Goal: Transaction & Acquisition: Obtain resource

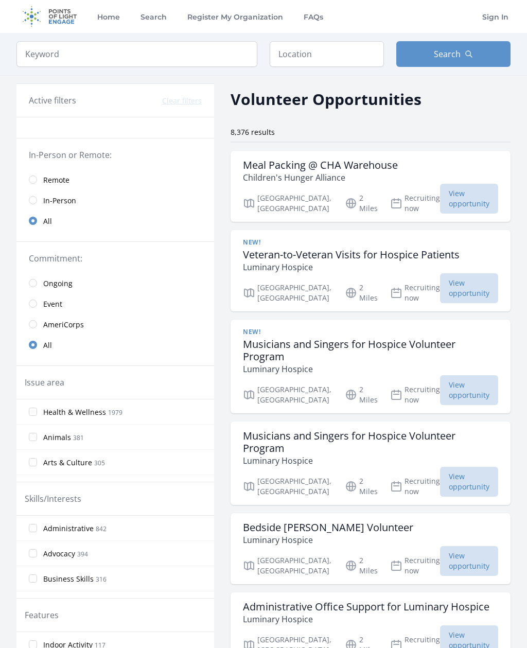
click at [484, 198] on span "View opportunity" at bounding box center [469, 199] width 58 height 30
click at [42, 180] on link "Remote" at bounding box center [115, 179] width 198 height 21
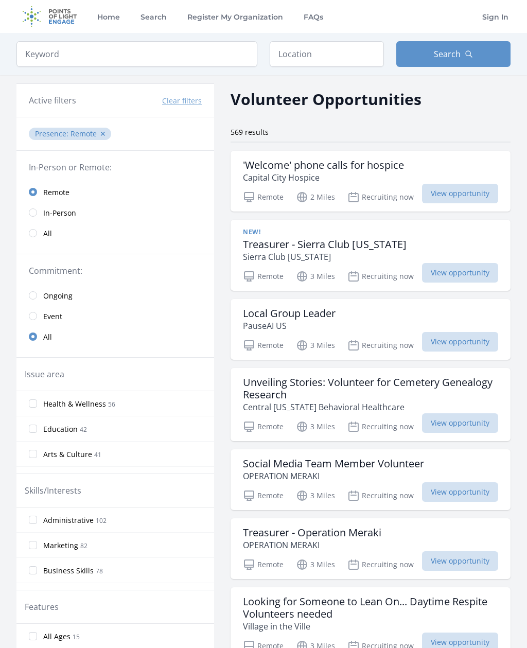
click at [478, 283] on div "New! Treasurer - Sierra Club Ohio Sierra Club Ohio Remote 3 Miles Recruiting no…" at bounding box center [371, 255] width 280 height 71
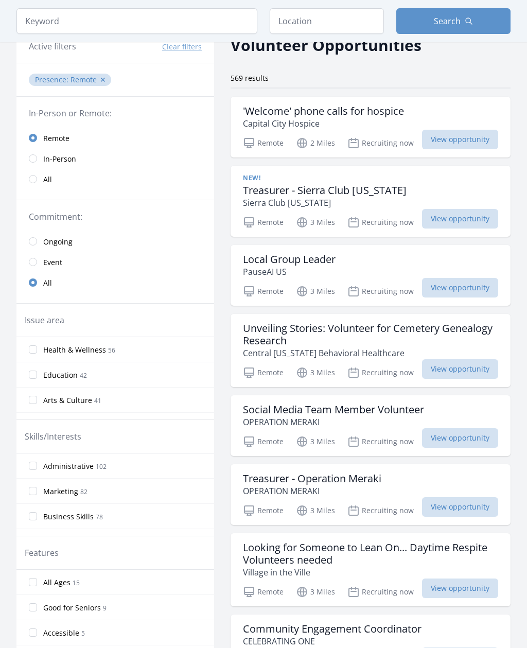
click at [30, 351] on input "Health & Wellness 56" at bounding box center [33, 350] width 8 height 8
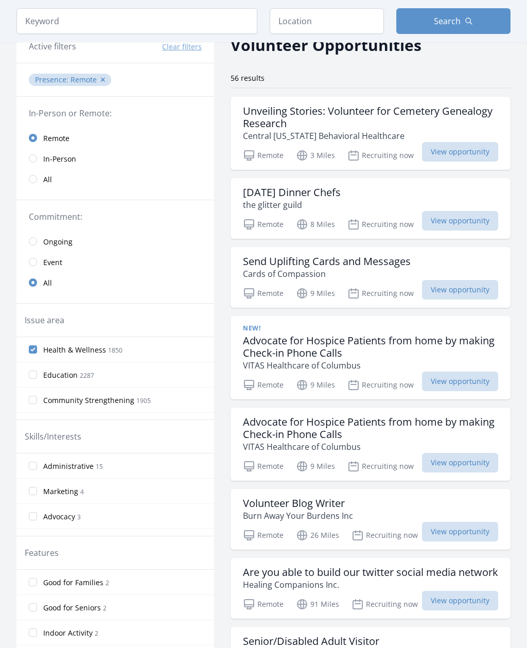
click at [35, 346] on input "Health & Wellness 1850" at bounding box center [33, 349] width 8 height 8
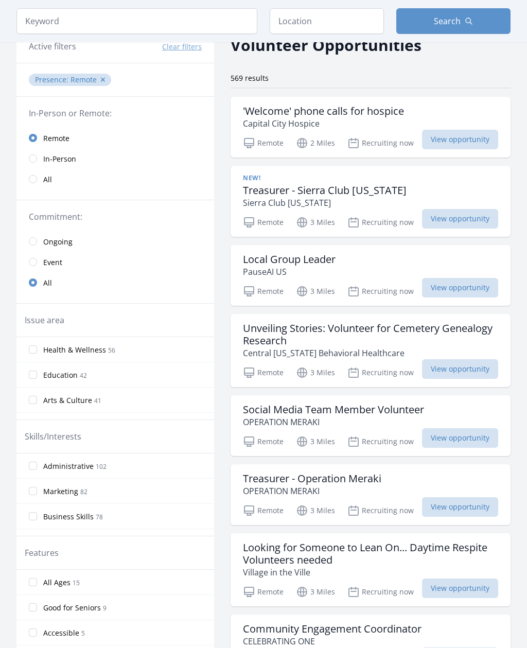
click at [32, 351] on input "Health & Wellness 56" at bounding box center [33, 349] width 8 height 8
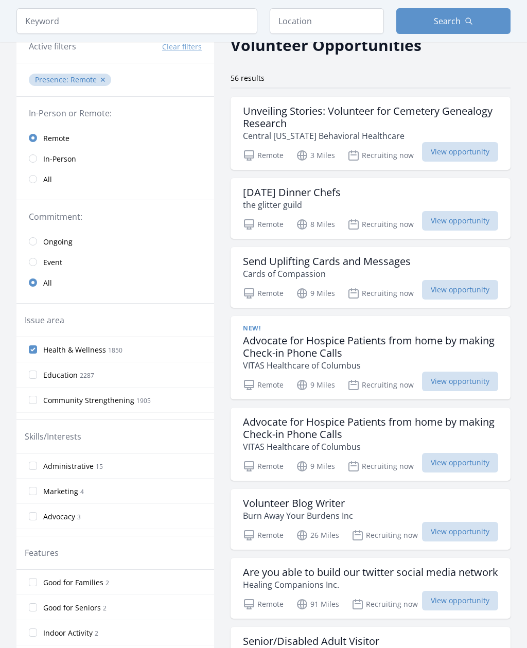
click at [35, 349] on input "Health & Wellness 1850" at bounding box center [33, 349] width 8 height 8
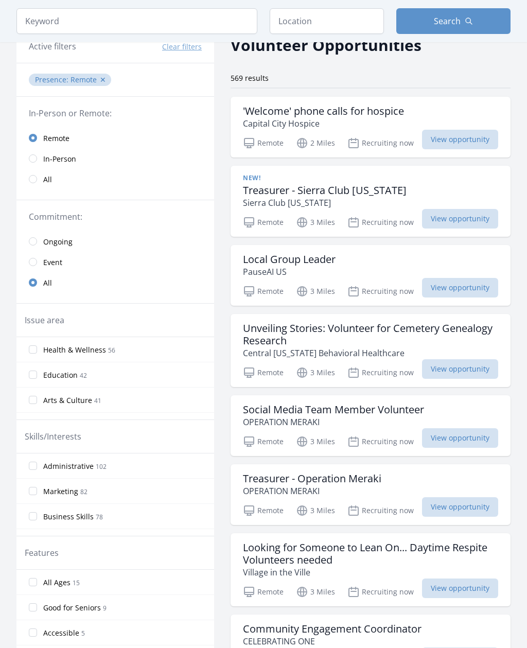
click at [415, 106] on div "'Welcome' phone calls for hospice Capital City Hospice" at bounding box center [370, 117] width 255 height 25
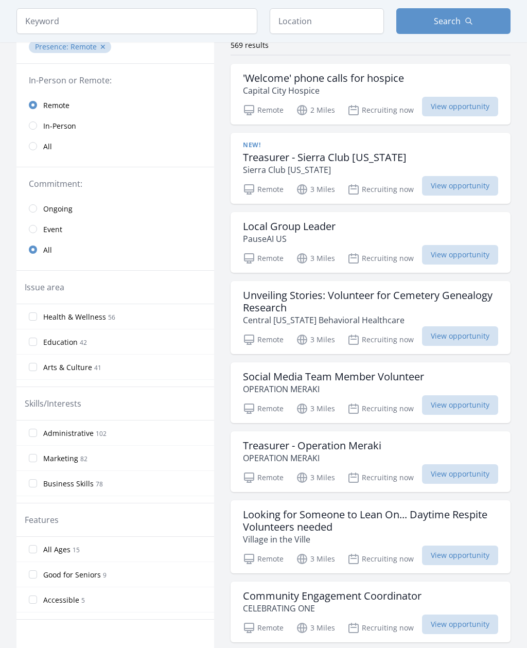
click at [471, 401] on span "View opportunity" at bounding box center [460, 405] width 76 height 20
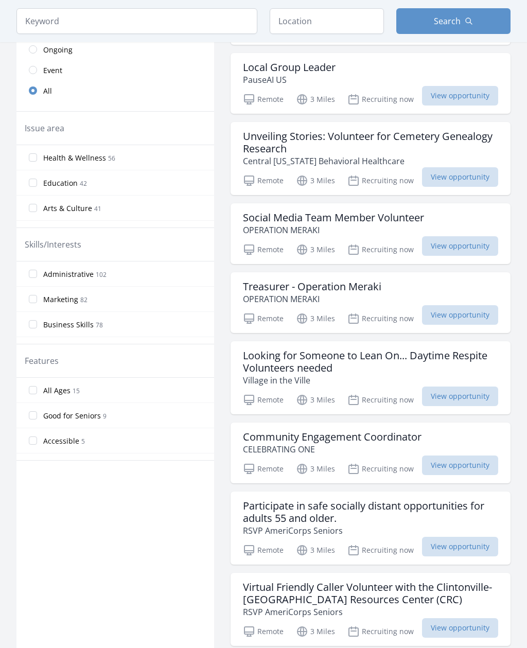
scroll to position [251, 0]
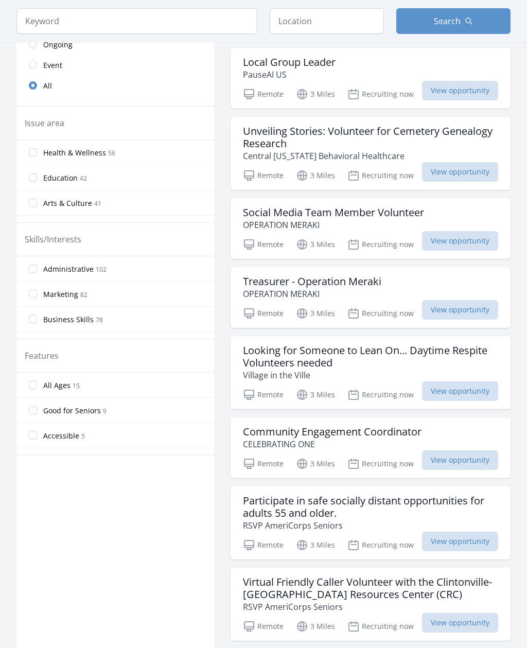
click at [473, 381] on p "Village in the Ville" at bounding box center [370, 375] width 255 height 12
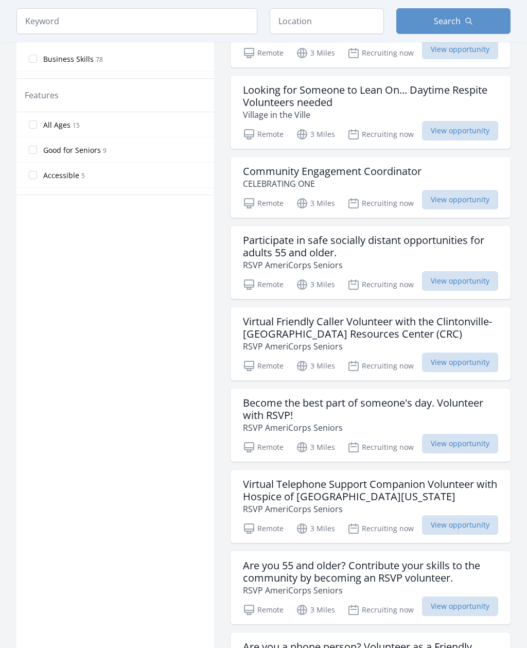
scroll to position [511, 0]
click at [473, 432] on p "RSVP AmeriCorps Seniors" at bounding box center [370, 427] width 255 height 12
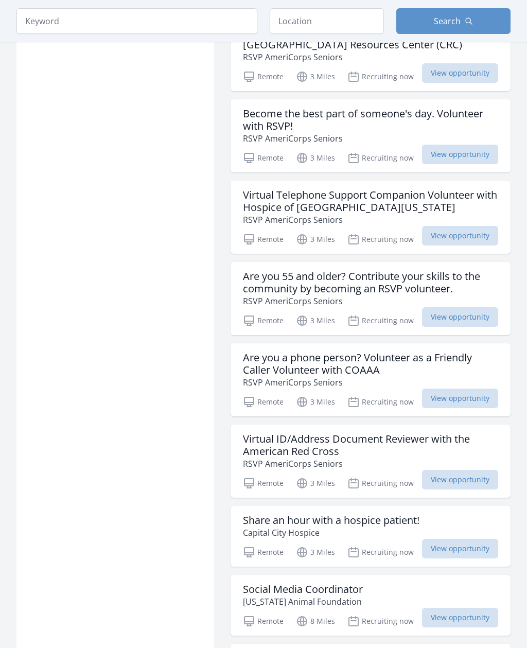
scroll to position [802, 0]
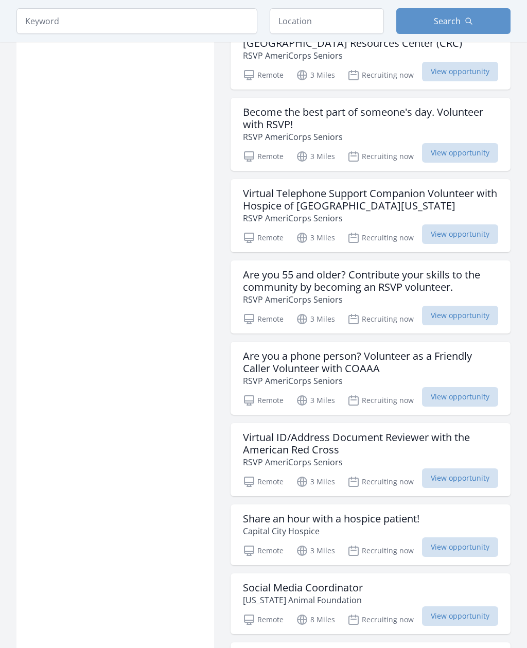
click at [485, 391] on span "View opportunity" at bounding box center [460, 397] width 76 height 20
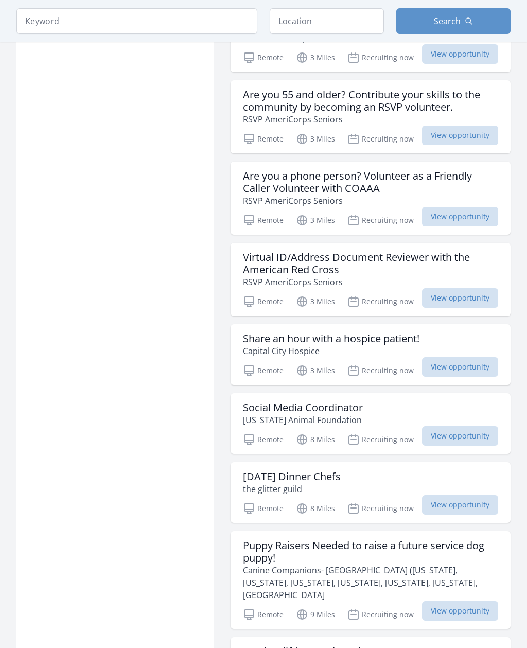
scroll to position [983, 0]
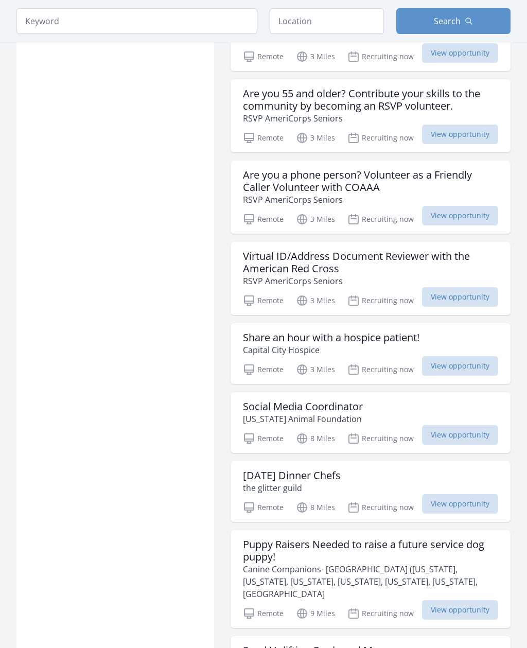
click at [484, 372] on span "View opportunity" at bounding box center [460, 367] width 76 height 20
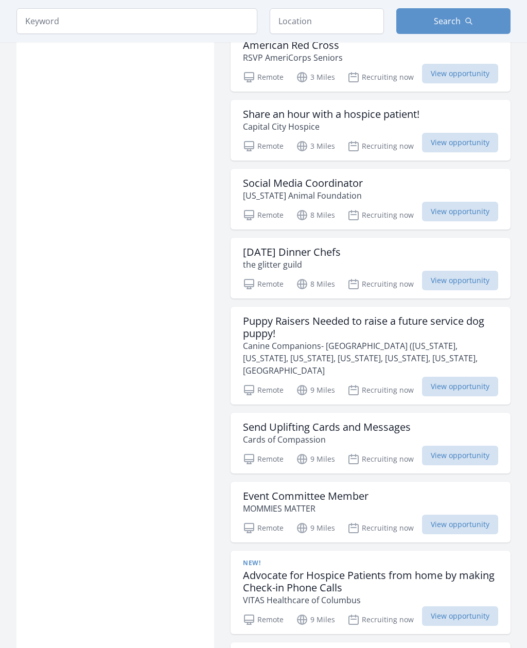
scroll to position [1214, 0]
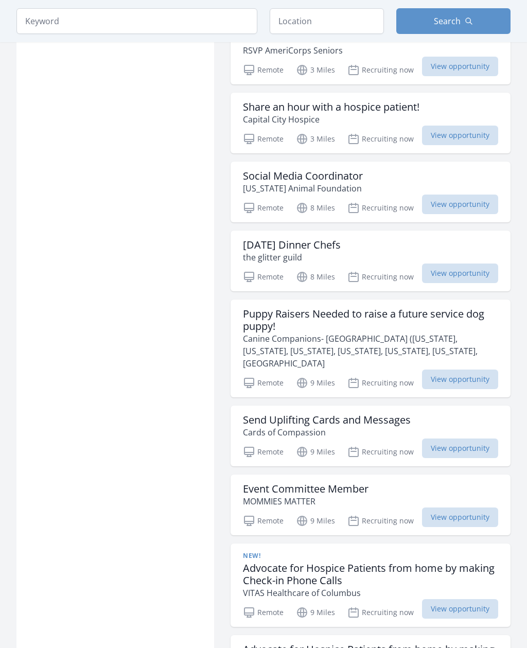
click at [481, 425] on div "Send Uplifting Cards and Messages Cards of Compassion" at bounding box center [370, 426] width 255 height 25
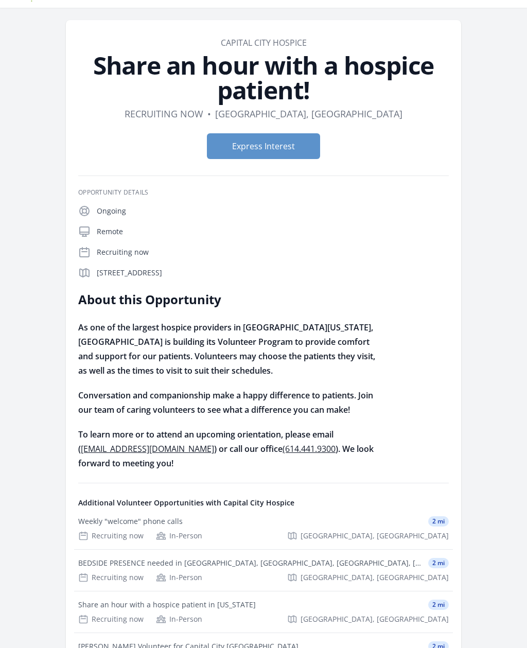
scroll to position [15, 0]
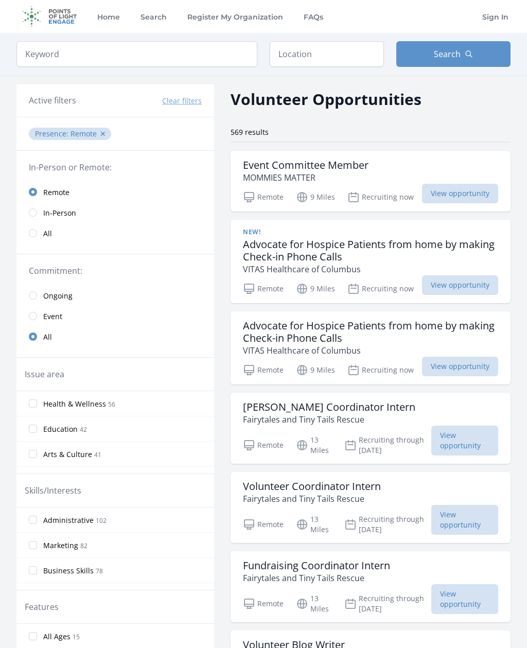
scroll to position [210, 0]
